Goal: Information Seeking & Learning: Learn about a topic

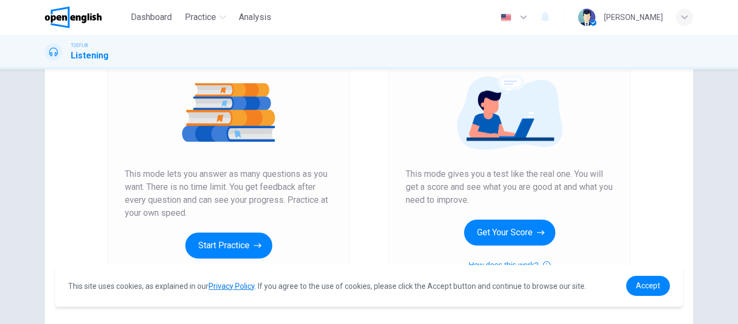
scroll to position [123, 0]
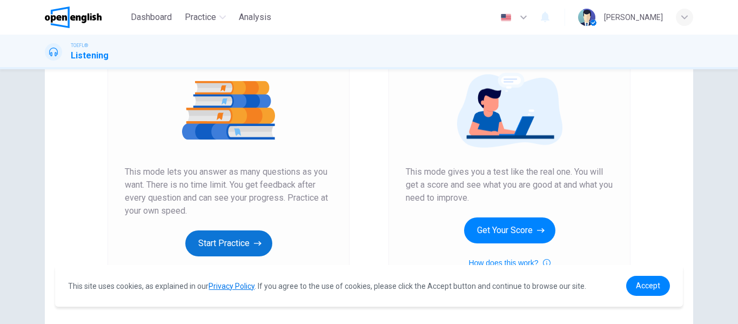
click at [248, 247] on button "Start Practice" at bounding box center [228, 243] width 87 height 26
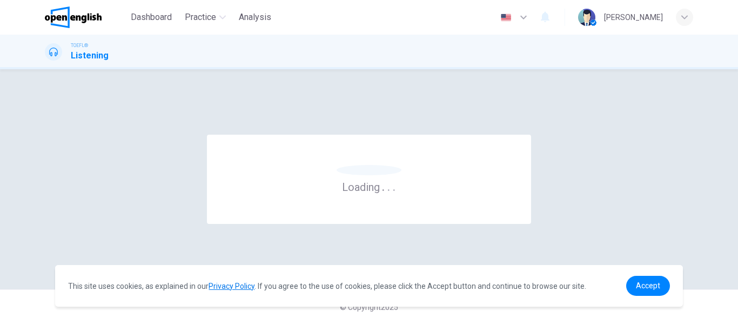
scroll to position [0, 0]
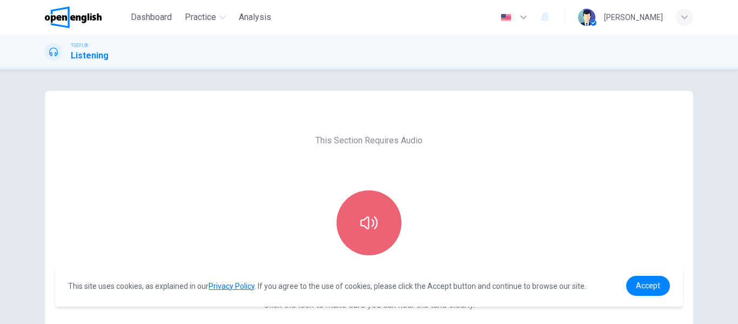
click at [371, 250] on button "button" at bounding box center [369, 222] width 65 height 65
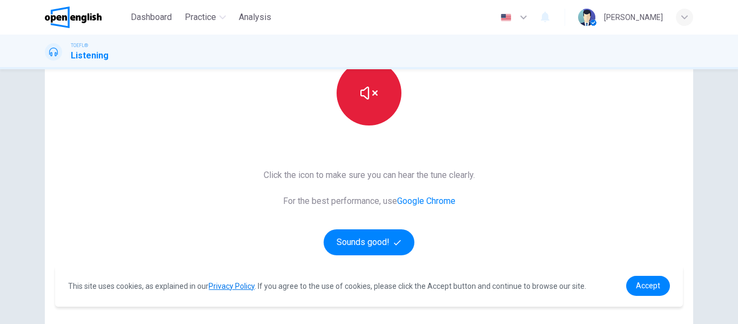
scroll to position [131, 0]
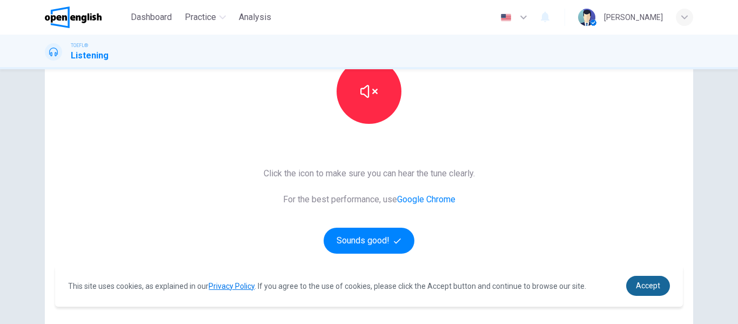
click at [632, 289] on link "Accept" at bounding box center [648, 286] width 44 height 20
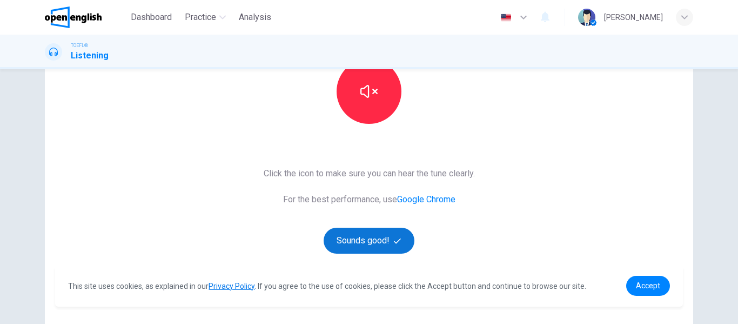
click at [393, 246] on button "Sounds good!" at bounding box center [369, 240] width 91 height 26
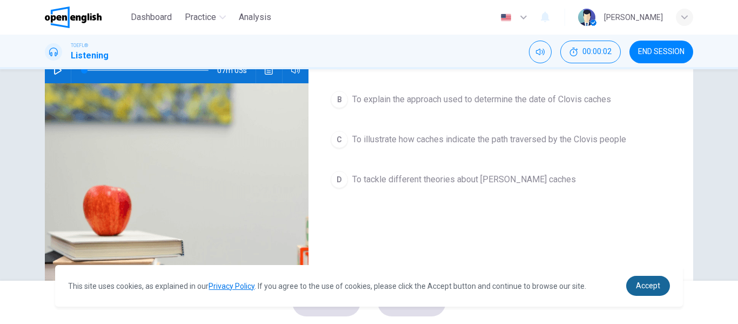
click at [644, 285] on span "Accept" at bounding box center [648, 285] width 24 height 9
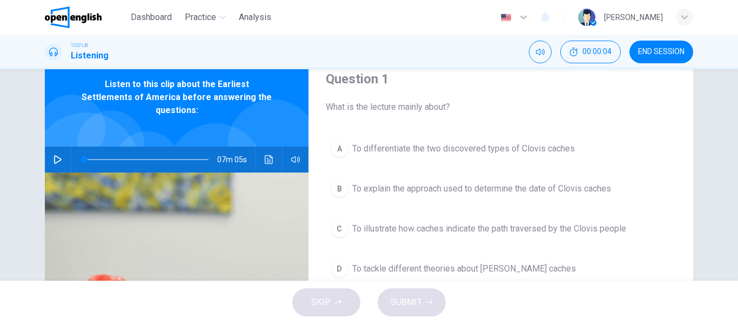
scroll to position [42, 0]
click at [52, 147] on button "button" at bounding box center [57, 160] width 17 height 26
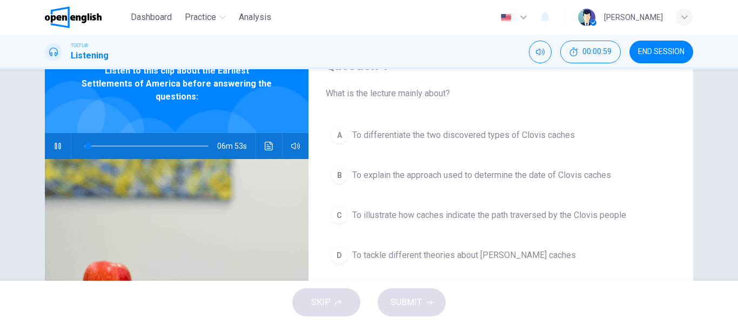
scroll to position [53, 0]
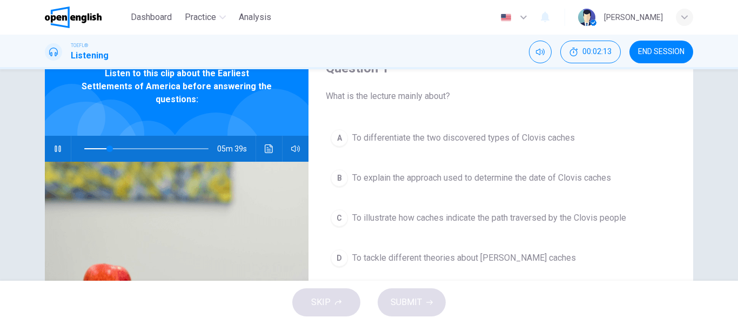
click at [53, 136] on button "button" at bounding box center [57, 149] width 17 height 26
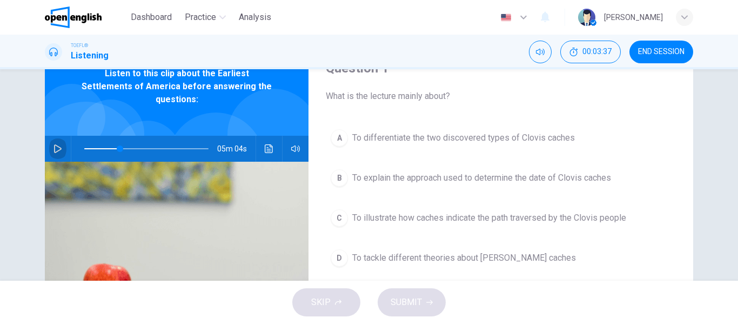
click at [53, 136] on button "button" at bounding box center [57, 149] width 17 height 26
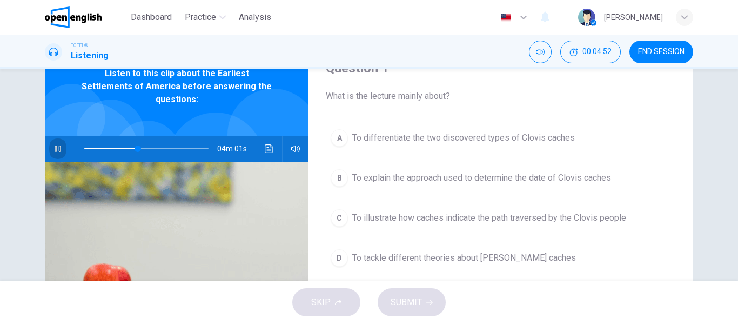
click at [53, 136] on button "button" at bounding box center [57, 149] width 17 height 26
click at [403, 140] on span "To differentiate the two discovered types of Clovis caches" at bounding box center [463, 137] width 223 height 13
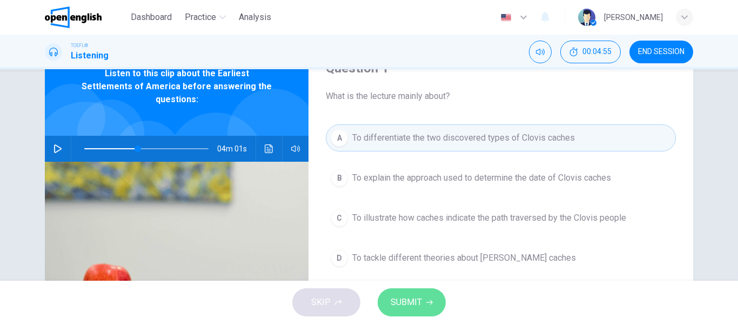
click at [412, 290] on button "SUBMIT" at bounding box center [412, 302] width 68 height 28
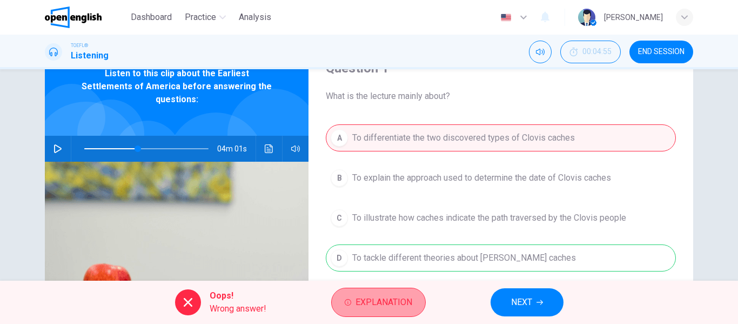
click at [386, 298] on span "Explanation" at bounding box center [383, 301] width 57 height 15
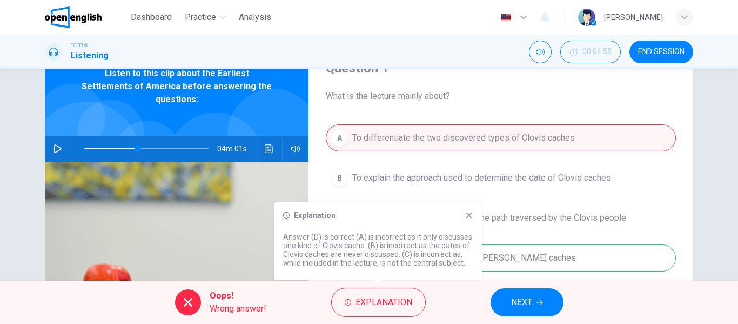
click at [471, 216] on icon at bounding box center [469, 215] width 6 height 6
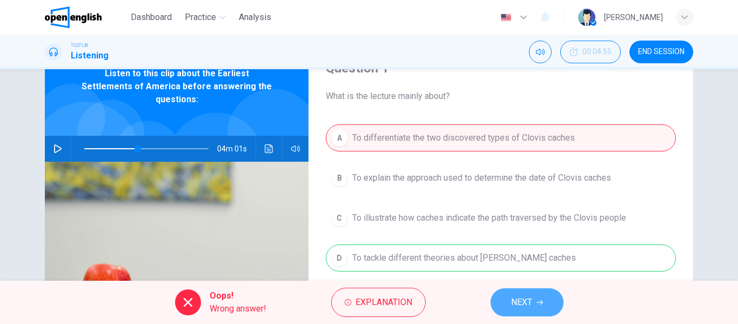
click at [524, 300] on span "NEXT" at bounding box center [521, 301] width 21 height 15
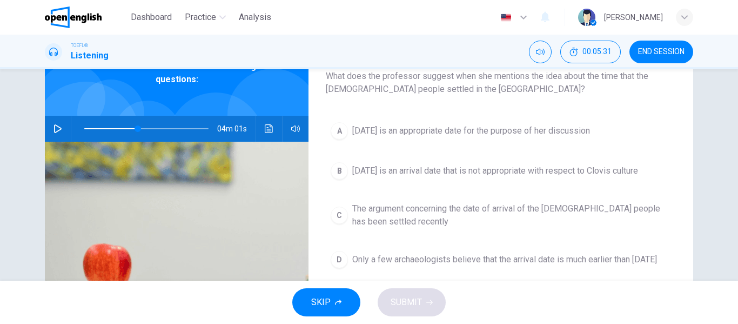
scroll to position [64, 0]
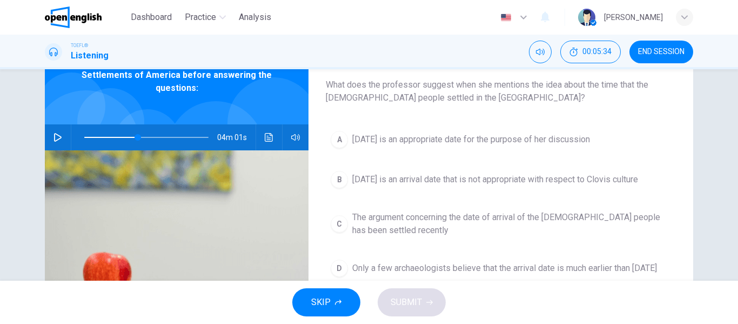
click at [53, 133] on icon "button" at bounding box center [57, 137] width 9 height 9
click at [55, 134] on icon "button" at bounding box center [58, 137] width 6 height 6
click at [430, 145] on span "[DATE] is an appropriate date for the purpose of her discussion" at bounding box center [471, 139] width 238 height 13
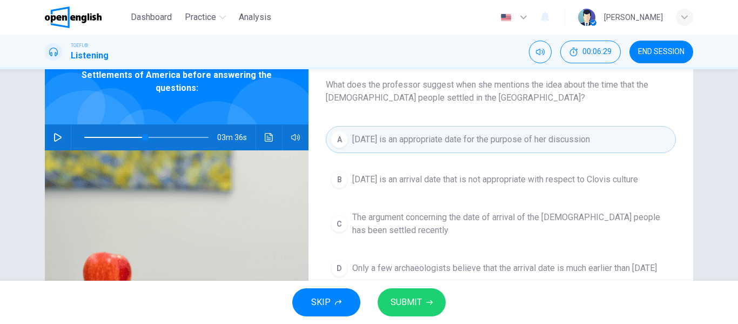
click at [414, 306] on span "SUBMIT" at bounding box center [406, 301] width 31 height 15
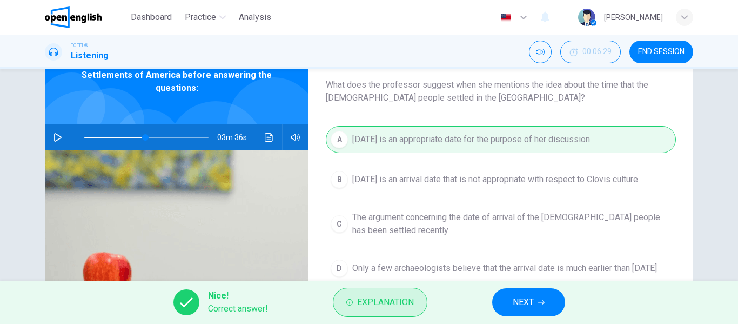
click at [398, 305] on span "Explanation" at bounding box center [385, 301] width 57 height 15
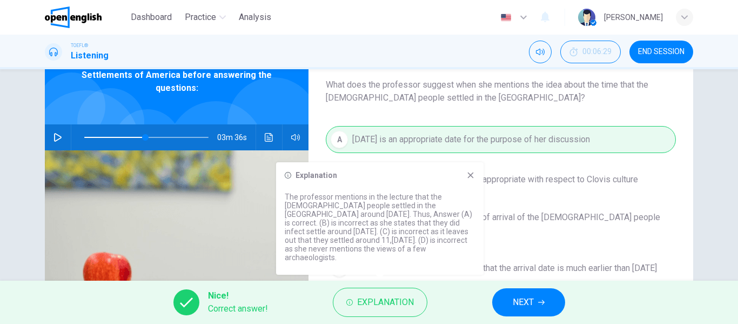
click at [469, 179] on icon at bounding box center [470, 175] width 9 height 9
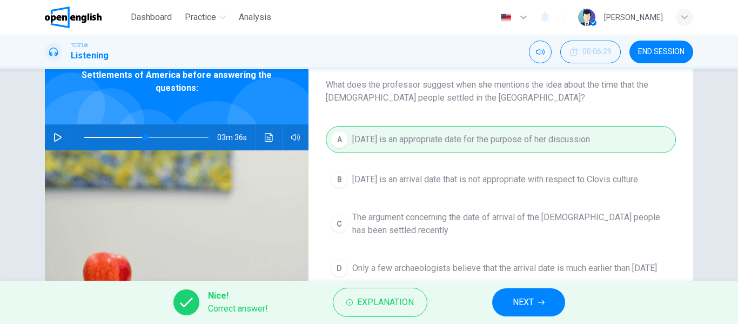
click at [527, 301] on span "NEXT" at bounding box center [523, 301] width 21 height 15
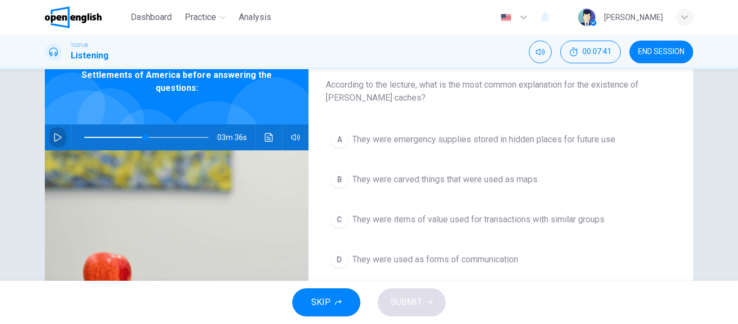
click at [53, 133] on icon "button" at bounding box center [57, 137] width 9 height 9
click at [55, 133] on icon "button" at bounding box center [57, 137] width 9 height 9
click at [567, 220] on span "They were items of value used for transactions with similar groups" at bounding box center [478, 219] width 252 height 13
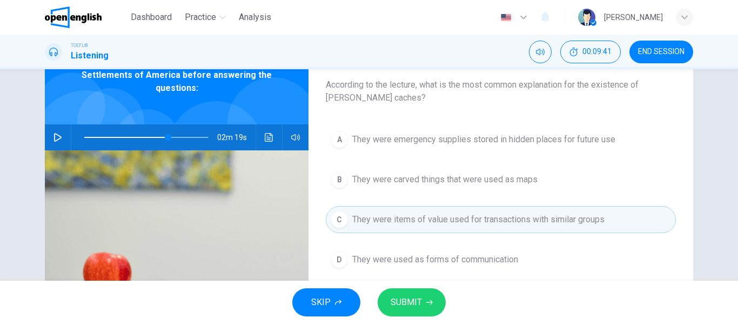
click at [413, 301] on span "SUBMIT" at bounding box center [406, 301] width 31 height 15
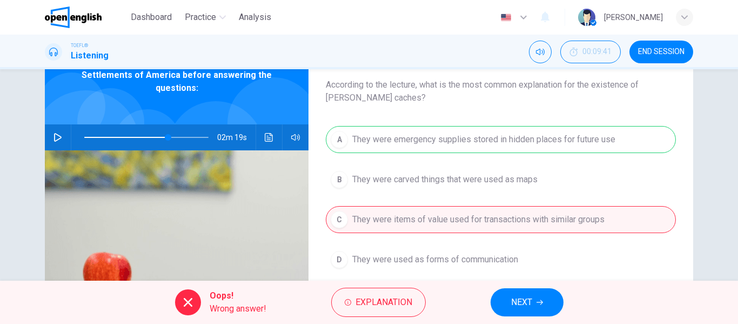
click at [507, 301] on button "NEXT" at bounding box center [527, 302] width 73 height 28
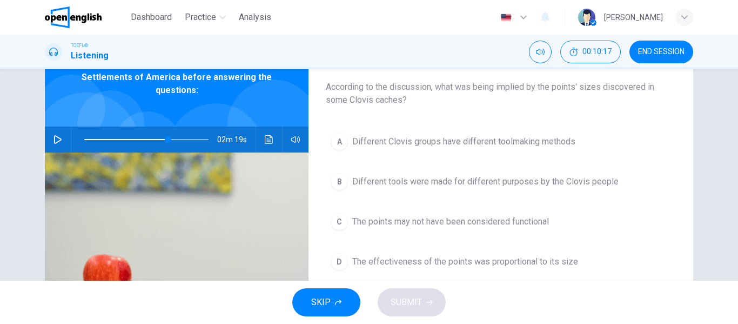
scroll to position [57, 0]
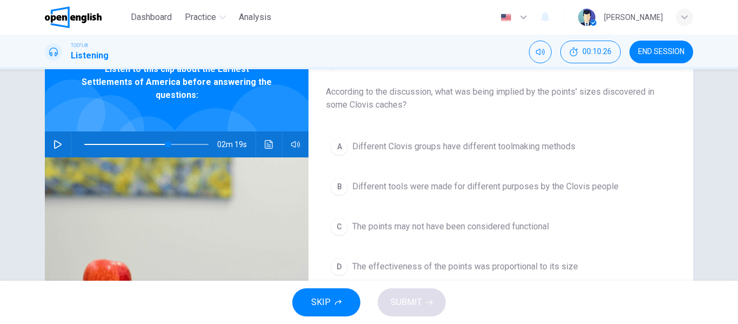
click at [46, 138] on div "02m 19s" at bounding box center [177, 144] width 264 height 26
click at [50, 133] on button "button" at bounding box center [57, 144] width 17 height 26
click at [57, 140] on icon "button" at bounding box center [57, 144] width 9 height 9
type input "**"
click at [595, 23] on img at bounding box center [586, 17] width 17 height 17
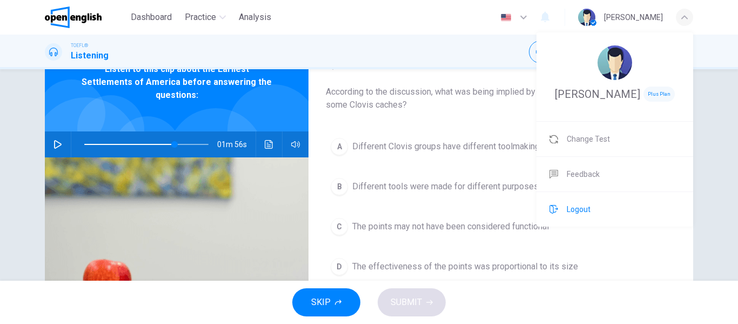
click at [573, 205] on span "Logout" at bounding box center [579, 209] width 24 height 13
